Goal: Task Accomplishment & Management: Use online tool/utility

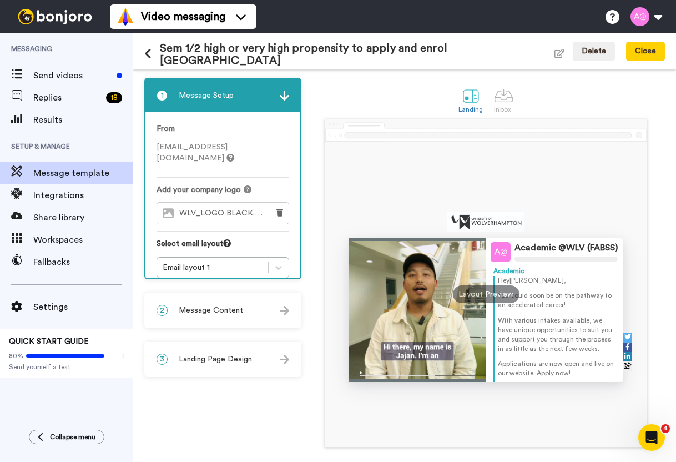
drag, startPoint x: 0, startPoint y: 0, endPoint x: 349, endPoint y: 90, distance: 360.4
click at [349, 90] on div "Landing Inbox" at bounding box center [486, 99] width 358 height 38
click at [221, 311] on span "Message Content" at bounding box center [211, 310] width 64 height 11
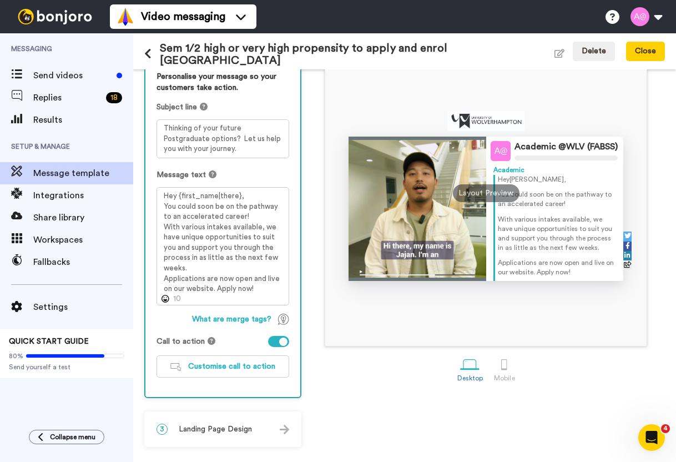
scroll to position [45, 0]
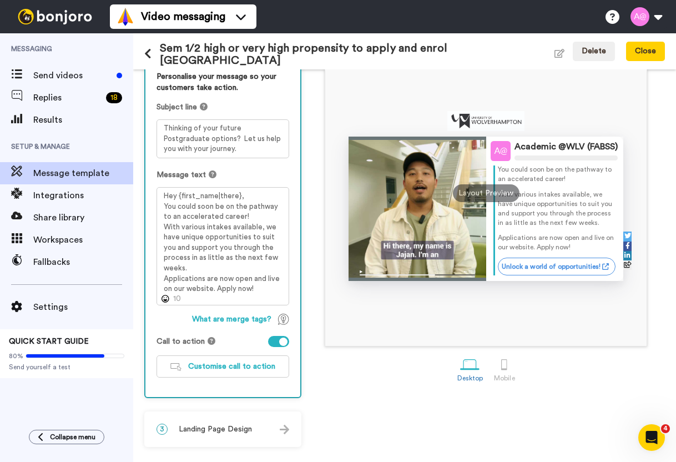
click at [222, 430] on span "Landing Page Design" at bounding box center [215, 428] width 73 height 11
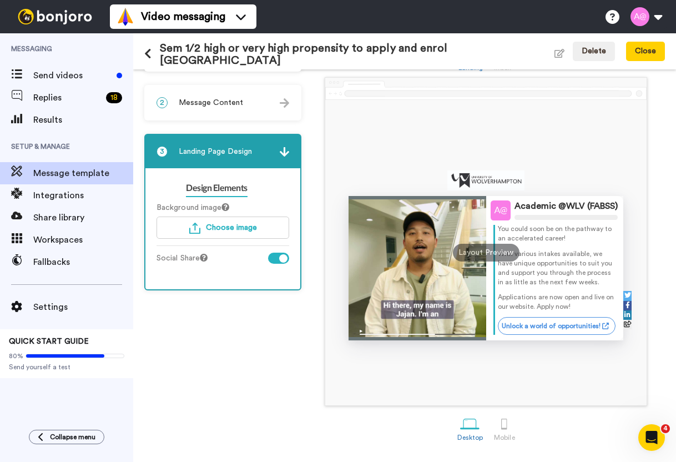
scroll to position [42, 0]
click at [650, 58] on button "Close" at bounding box center [645, 52] width 39 height 20
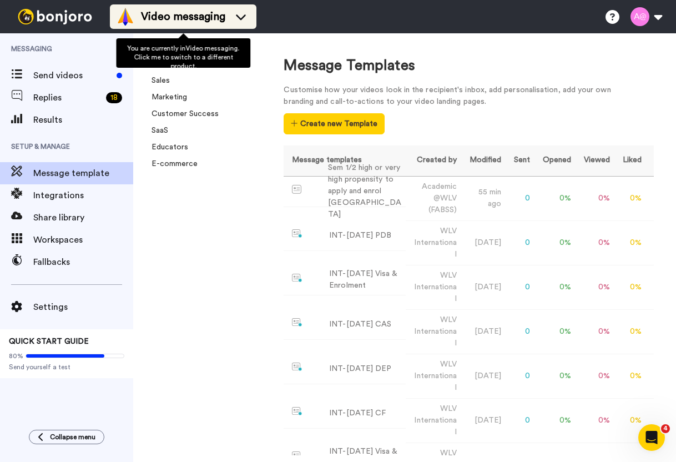
click at [175, 13] on span "Video messaging" at bounding box center [183, 17] width 84 height 16
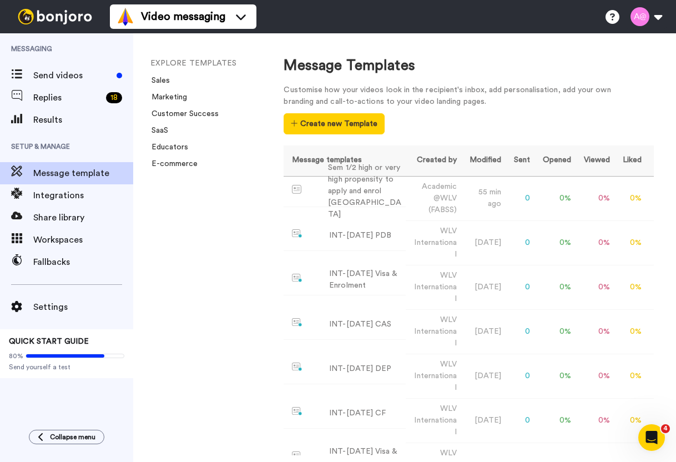
click at [161, 363] on div "EXPLORE TEMPLATES Sales Marketing Customer Success SaaS Educators E-commerce" at bounding box center [197, 247] width 128 height 428
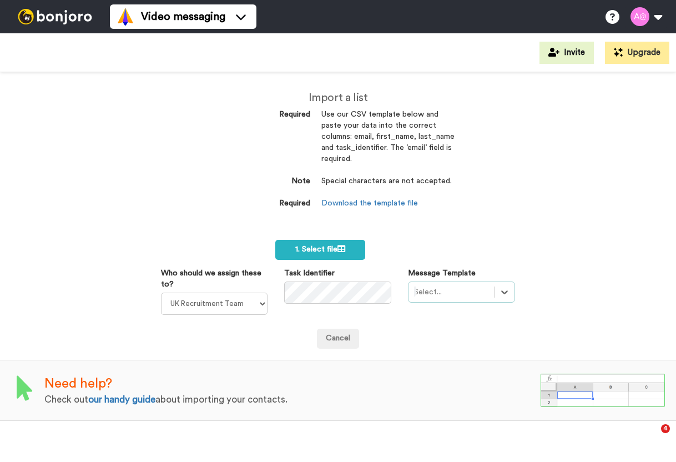
select select "2217c12c-77ea-4271-839b-230037161a56"
click at [502, 295] on div "Select is focused ,type to refine list, press Down to open the menu, Select..." at bounding box center [461, 291] width 107 height 21
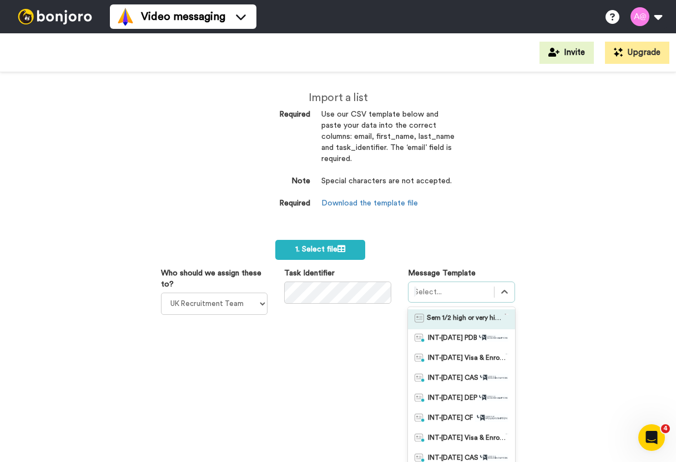
scroll to position [16, 0]
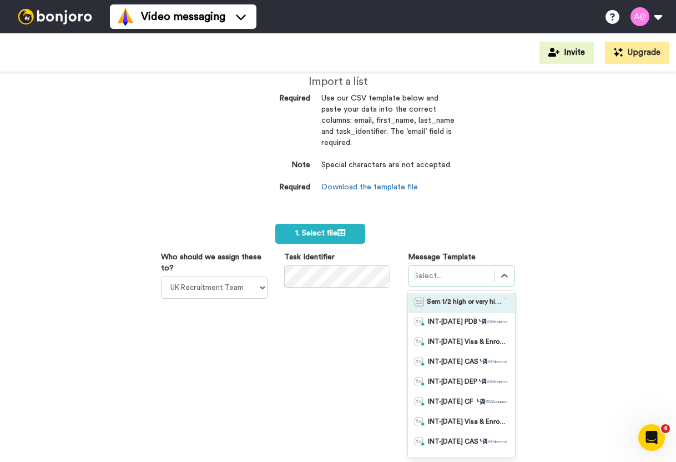
click at [468, 304] on span "Sem 1/2 high or very high propensity to apply and enrol [GEOGRAPHIC_DATA]" at bounding box center [466, 302] width 78 height 11
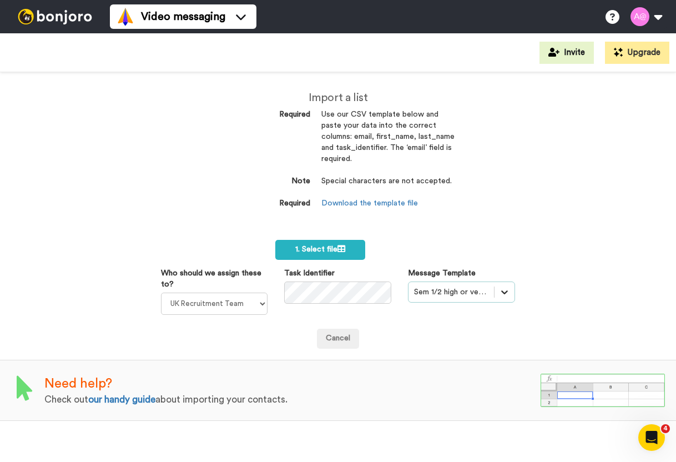
click at [502, 292] on div "option Sem 1/2 high or very high propensity to apply and enrol UK, selected. Se…" at bounding box center [461, 291] width 107 height 21
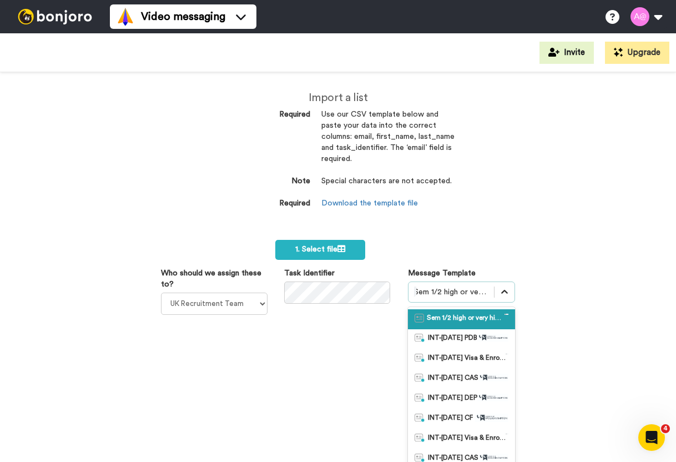
scroll to position [16, 0]
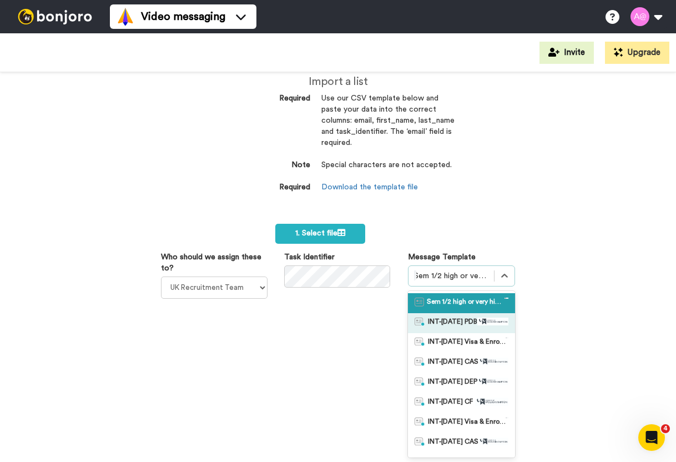
click at [462, 324] on span "INT-[DATE] PDB" at bounding box center [452, 322] width 49 height 11
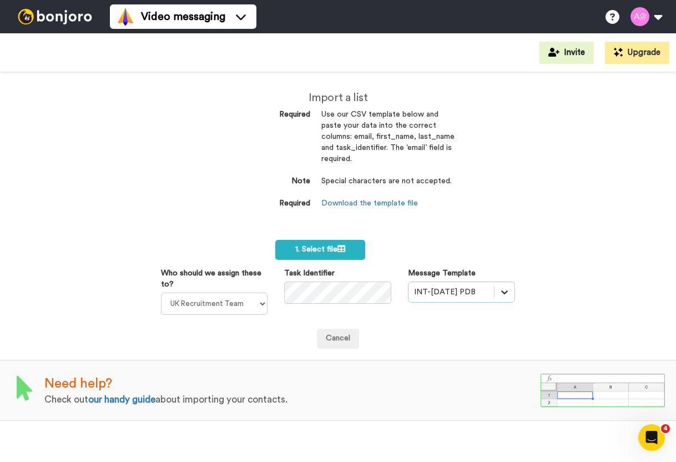
click at [499, 295] on div "option INT-Jan 26 PDB, selected. Select is focused ,type to refine list, press …" at bounding box center [461, 291] width 107 height 21
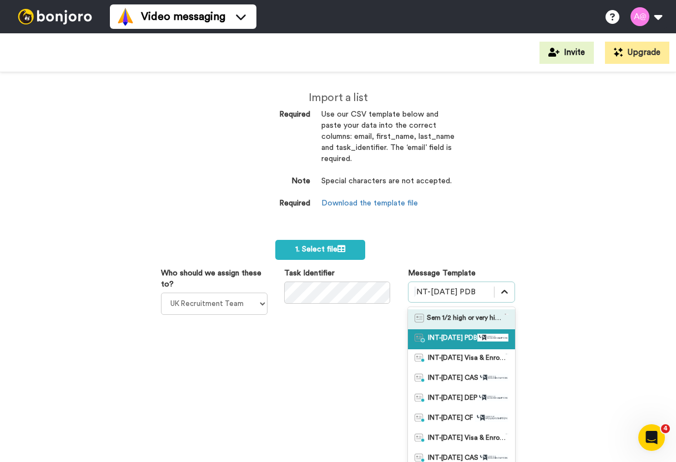
scroll to position [16, 0]
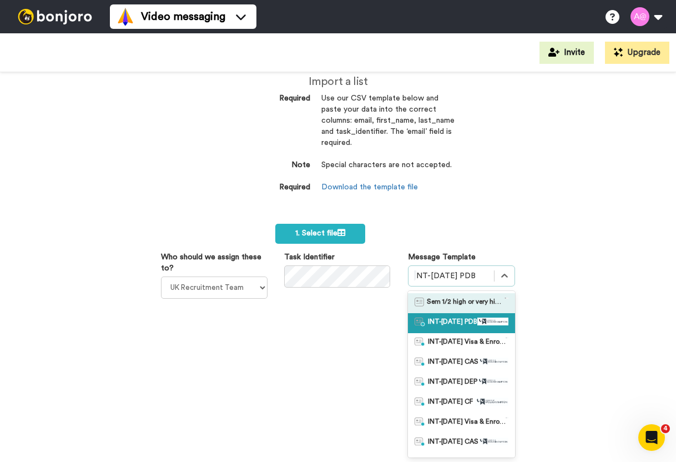
click at [452, 305] on span "Sem 1/2 high or very high propensity to apply and enrol [GEOGRAPHIC_DATA]" at bounding box center [466, 302] width 78 height 11
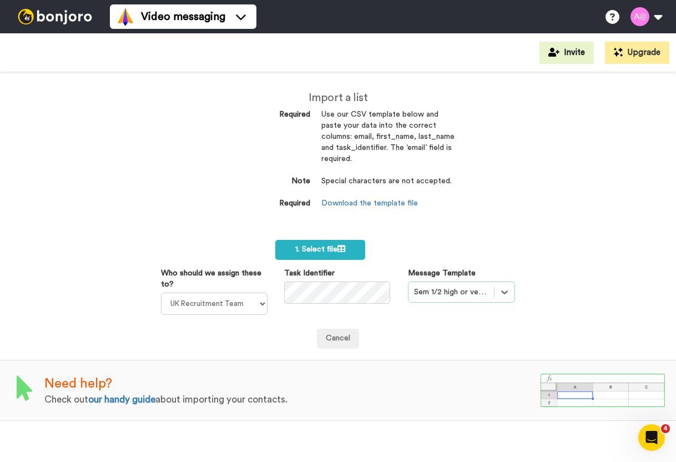
scroll to position [0, 0]
click at [303, 257] on label "1. Select file" at bounding box center [320, 250] width 90 height 20
click at [655, 14] on button at bounding box center [646, 16] width 42 height 24
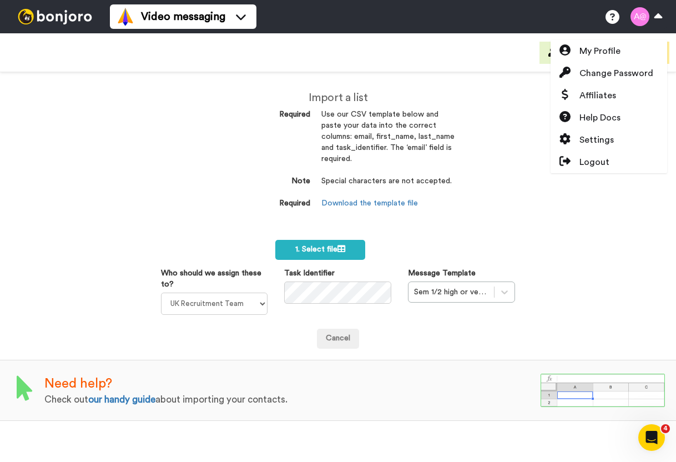
click at [599, 244] on div "Import a list Required Use our CSV template below and paste your data into the …" at bounding box center [338, 266] width 676 height 389
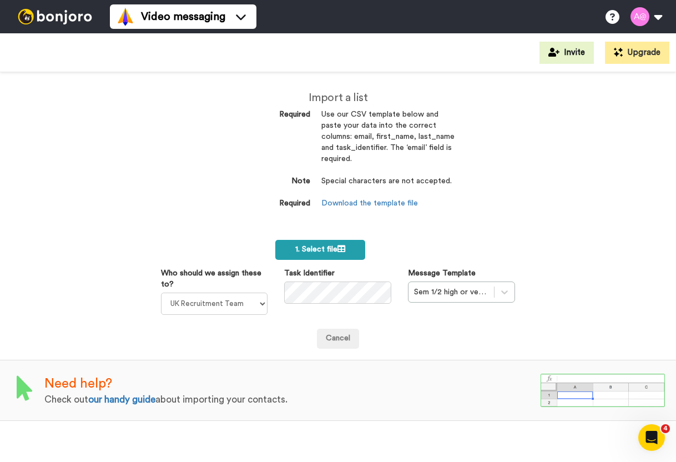
click at [330, 252] on span "1. Select file" at bounding box center [320, 249] width 50 height 8
drag, startPoint x: 115, startPoint y: 283, endPoint x: 192, endPoint y: 257, distance: 80.7
click at [115, 283] on div "Import a list Required Use our CSV template below and paste your data into the …" at bounding box center [338, 266] width 676 height 389
click at [331, 242] on label "1. Select file" at bounding box center [320, 250] width 90 height 20
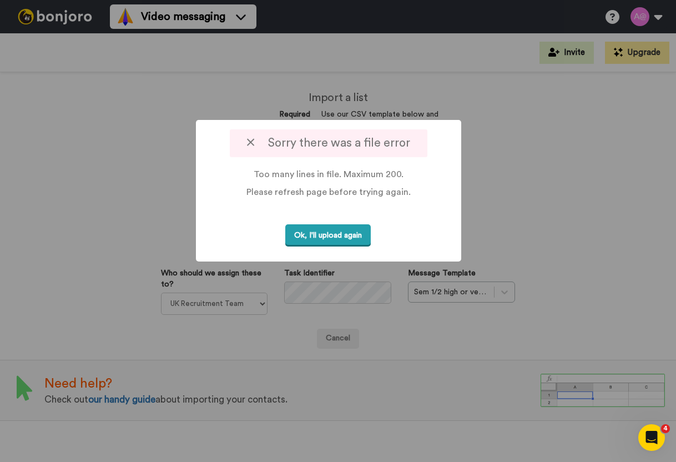
click at [335, 231] on button "Ok, I'll upload again" at bounding box center [327, 235] width 85 height 23
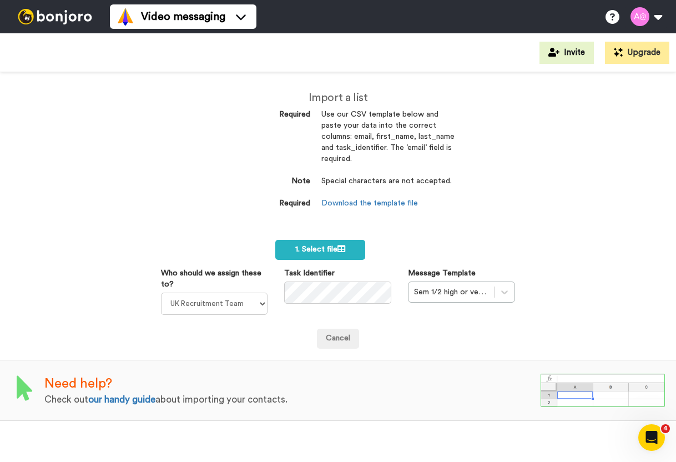
click at [507, 237] on div "Import a list Required Use our CSV template below and paste your data into the …" at bounding box center [338, 266] width 676 height 389
click at [553, 8] on div "Video messaging Switch to Video messaging Testimonials Settings Discover Help &…" at bounding box center [393, 16] width 566 height 33
click at [336, 251] on span "1. Select file" at bounding box center [320, 249] width 50 height 8
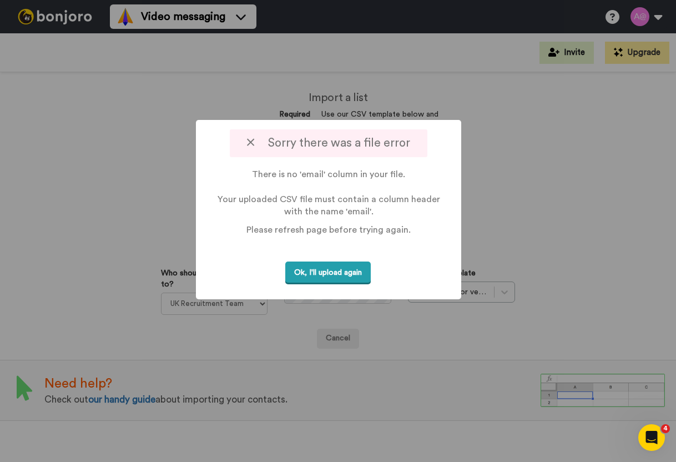
click at [333, 268] on button "Ok, I'll upload again" at bounding box center [327, 272] width 85 height 23
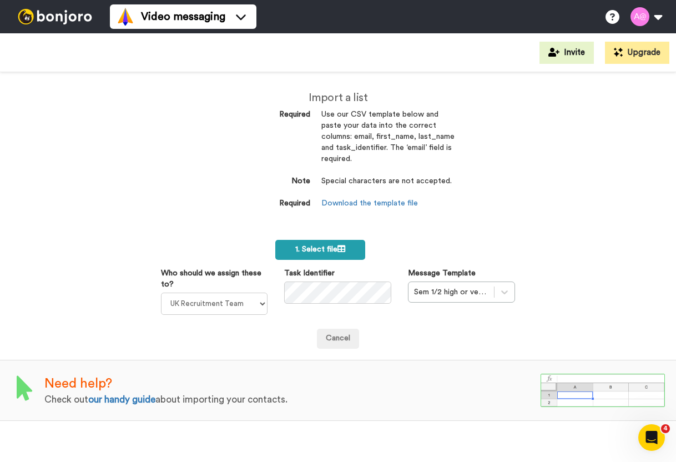
click at [327, 240] on label "1. Select file" at bounding box center [320, 250] width 90 height 20
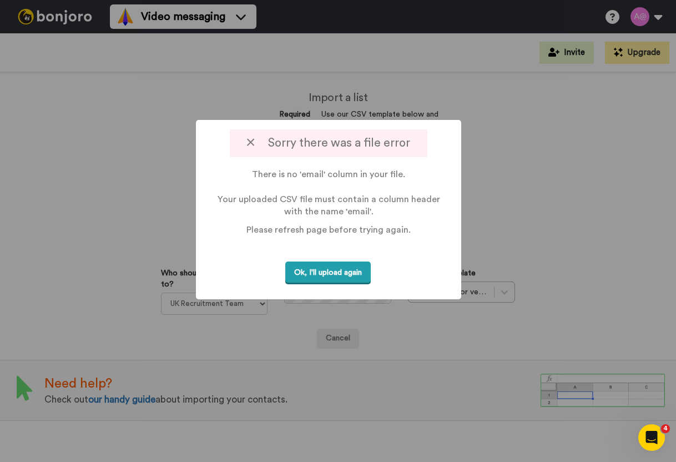
click at [340, 267] on button "Ok, I'll upload again" at bounding box center [327, 272] width 85 height 23
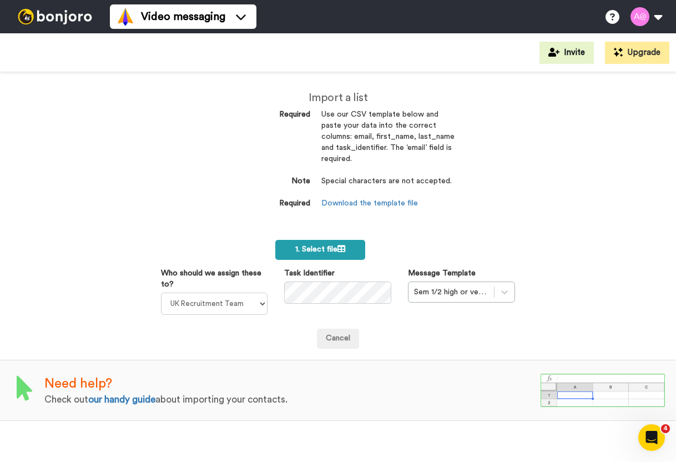
click at [327, 247] on span "1. Select file" at bounding box center [320, 249] width 50 height 8
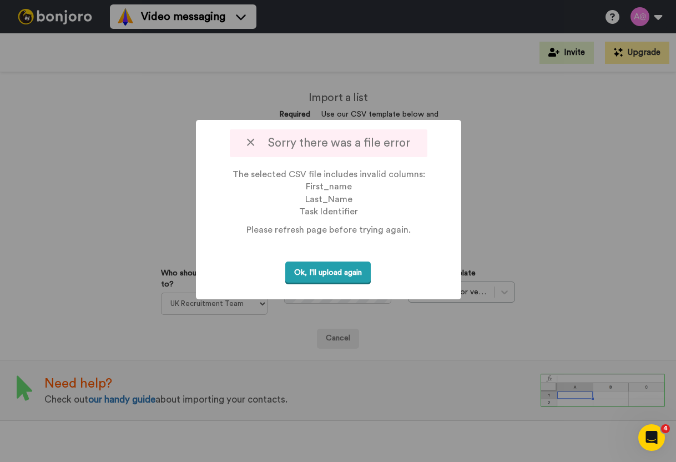
click at [320, 272] on button "Ok, I'll upload again" at bounding box center [327, 272] width 85 height 23
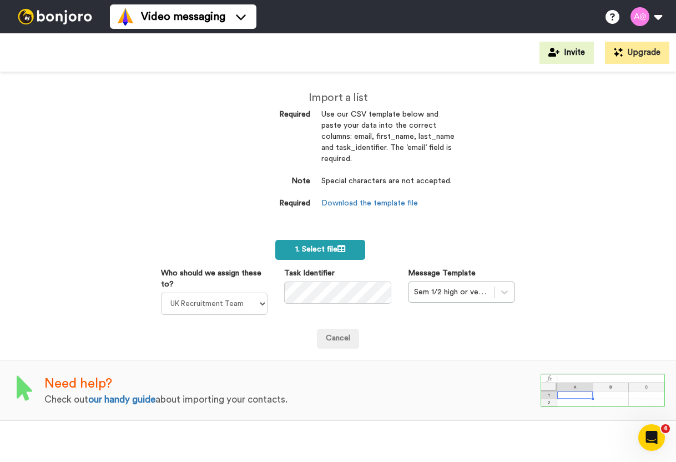
click at [296, 245] on label "1. Select file" at bounding box center [320, 250] width 90 height 20
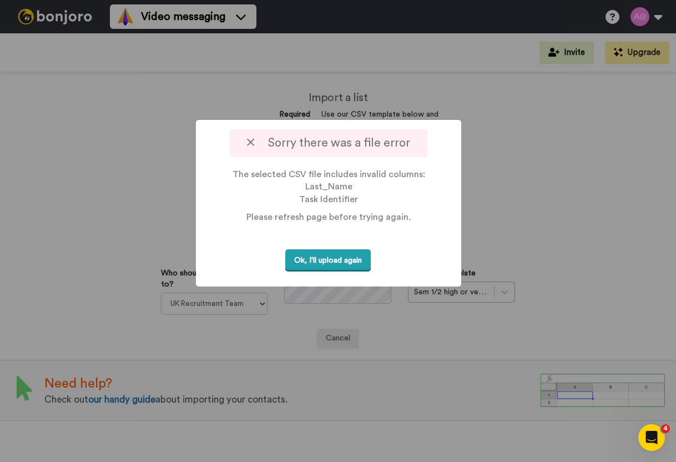
click at [328, 257] on button "Ok, I'll upload again" at bounding box center [327, 260] width 85 height 23
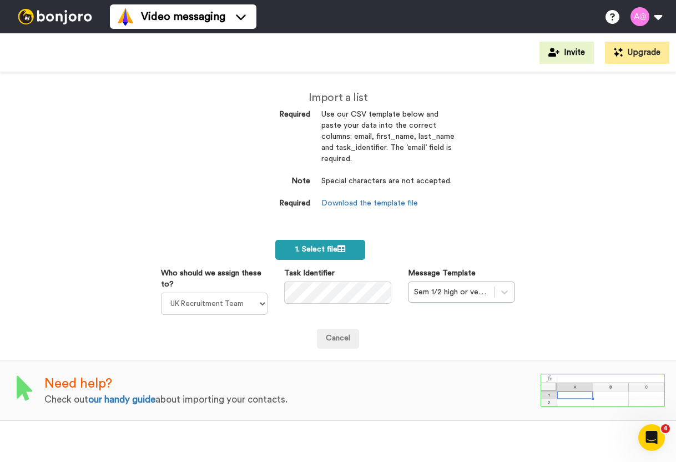
click at [330, 244] on label "1. Select file" at bounding box center [320, 250] width 90 height 20
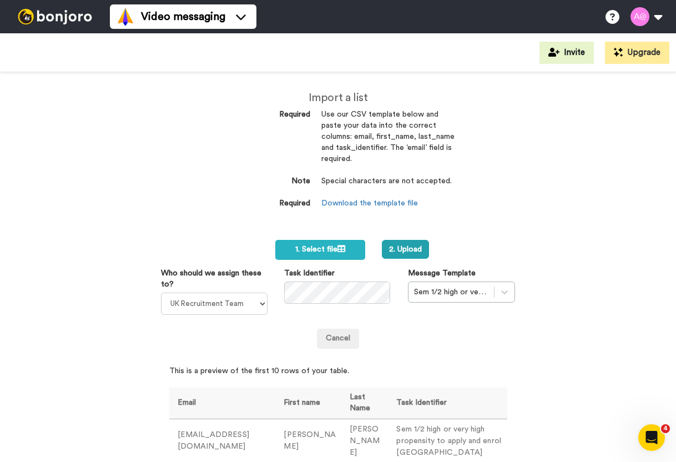
click at [423, 331] on div "Cancel" at bounding box center [338, 338] width 355 height 20
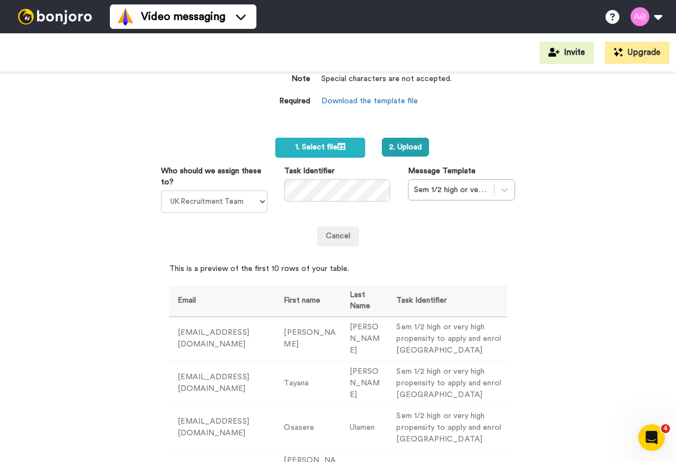
scroll to position [106, 0]
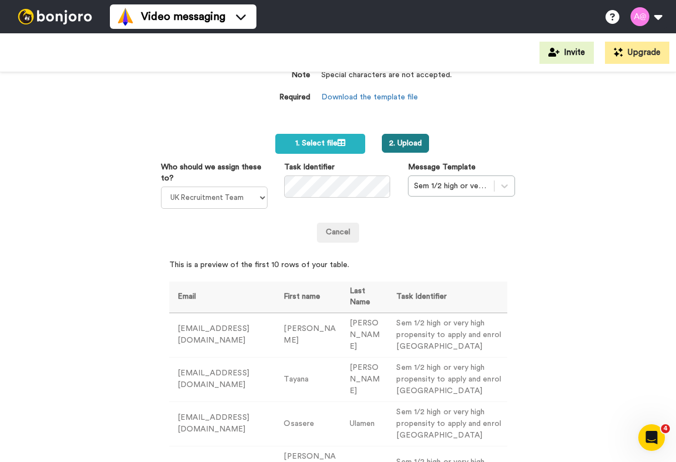
click at [407, 143] on button "2. Upload" at bounding box center [405, 143] width 47 height 19
